Goal: Find specific page/section: Find specific page/section

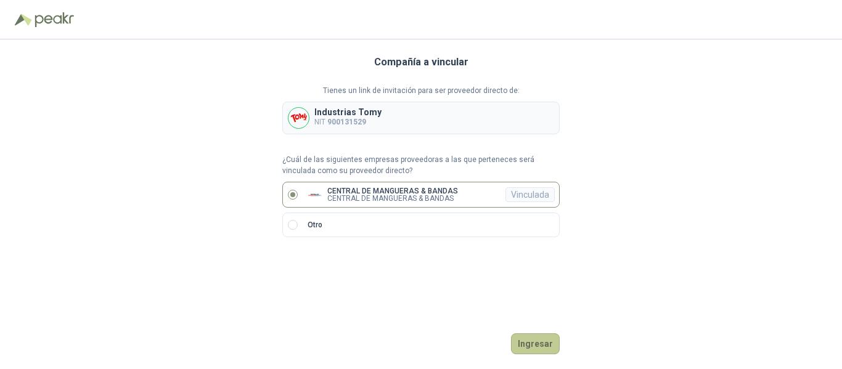
click at [531, 344] on button "Ingresar" at bounding box center [535, 343] width 49 height 21
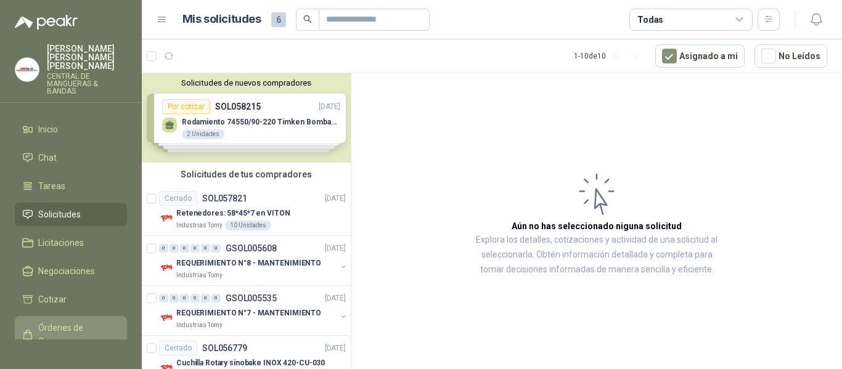
click at [63, 321] on span "Órdenes de Compra" at bounding box center [76, 334] width 77 height 27
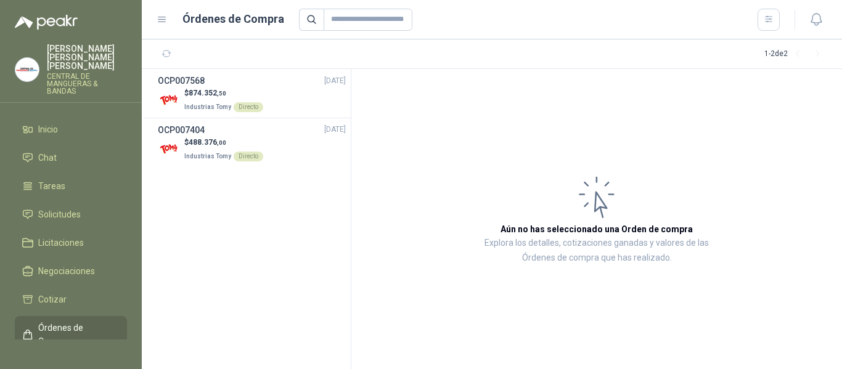
click at [781, 55] on div "1 - 2 de 2" at bounding box center [795, 54] width 63 height 20
click at [166, 52] on icon "button" at bounding box center [166, 54] width 10 height 10
click at [170, 53] on icon "button" at bounding box center [166, 54] width 9 height 6
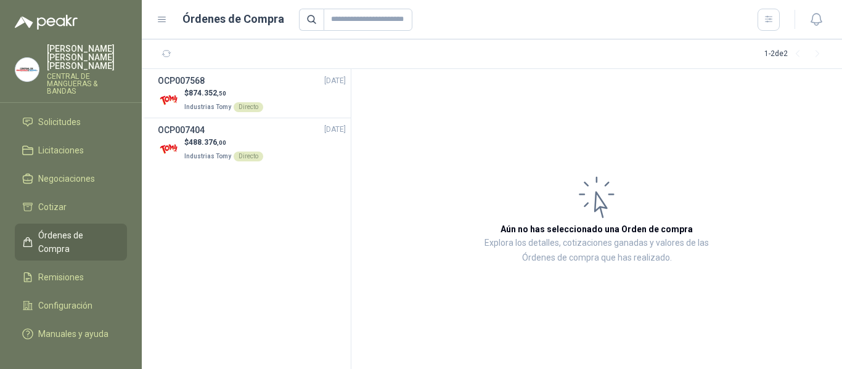
scroll to position [108, 0]
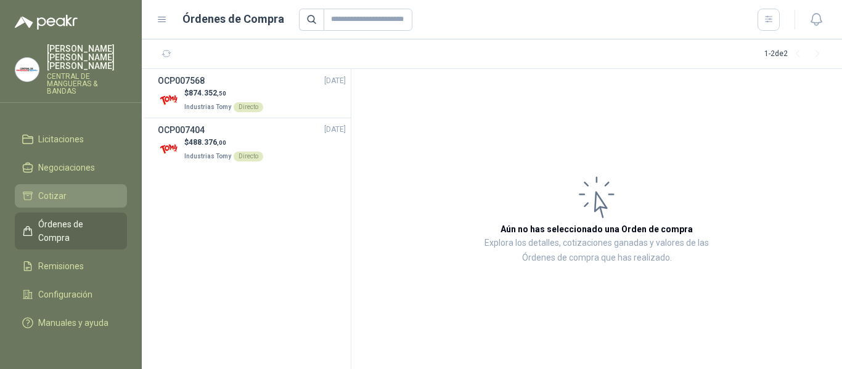
click at [67, 189] on li "Cotizar" at bounding box center [70, 196] width 97 height 14
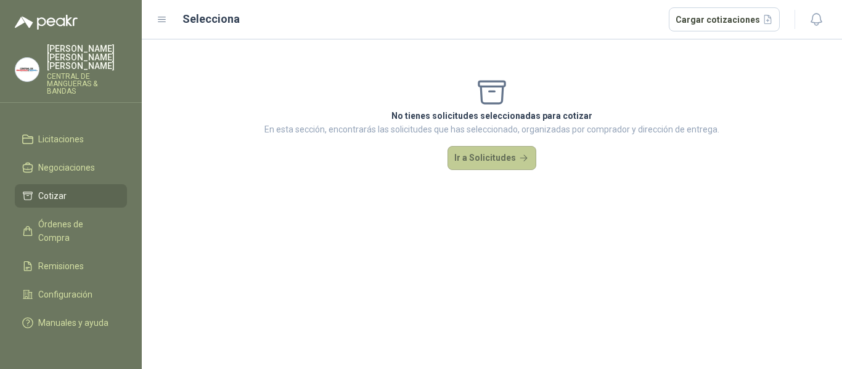
click at [486, 160] on button "Ir a Solicitudes" at bounding box center [491, 158] width 89 height 25
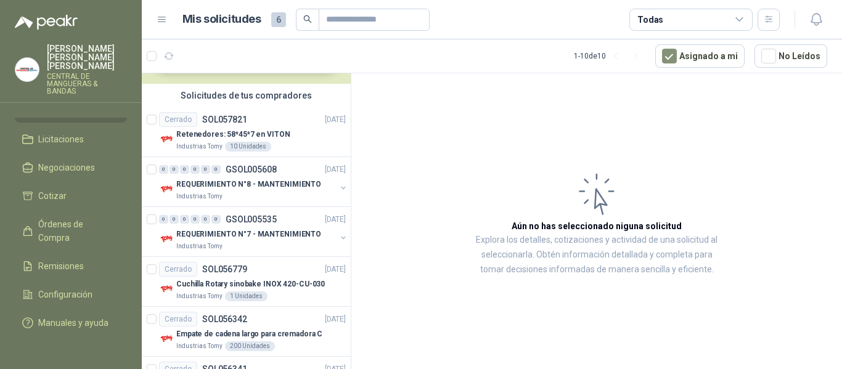
scroll to position [329, 0]
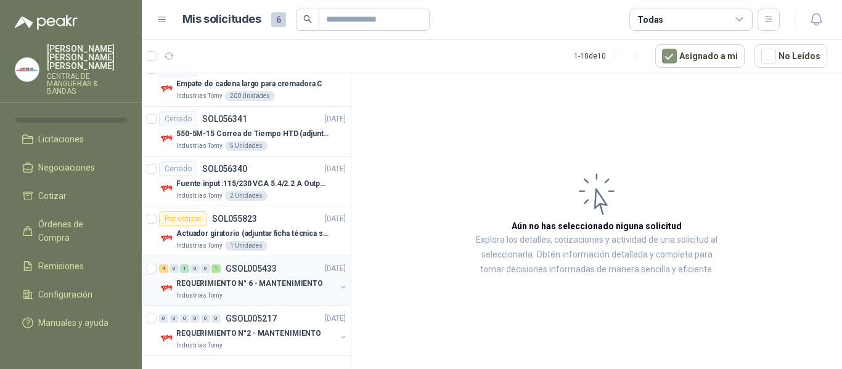
click at [256, 273] on div "4 0 1 0 0 1 GSOL005433 [DATE]" at bounding box center [253, 268] width 189 height 15
click at [256, 273] on p "GSOL005433" at bounding box center [251, 268] width 51 height 9
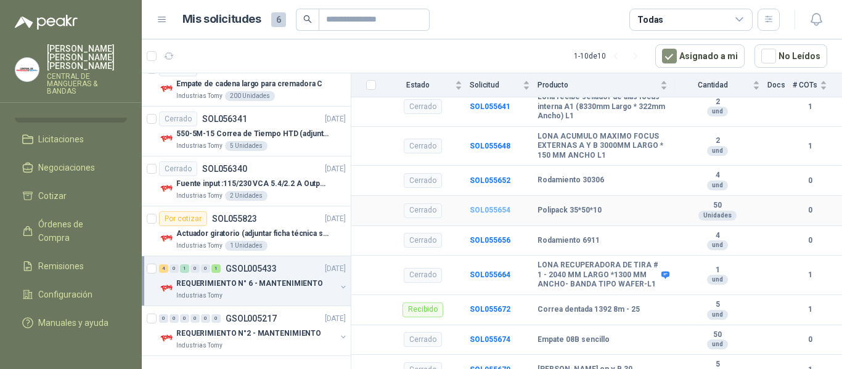
scroll to position [308, 0]
